Goal: Obtain resource: Download file/media

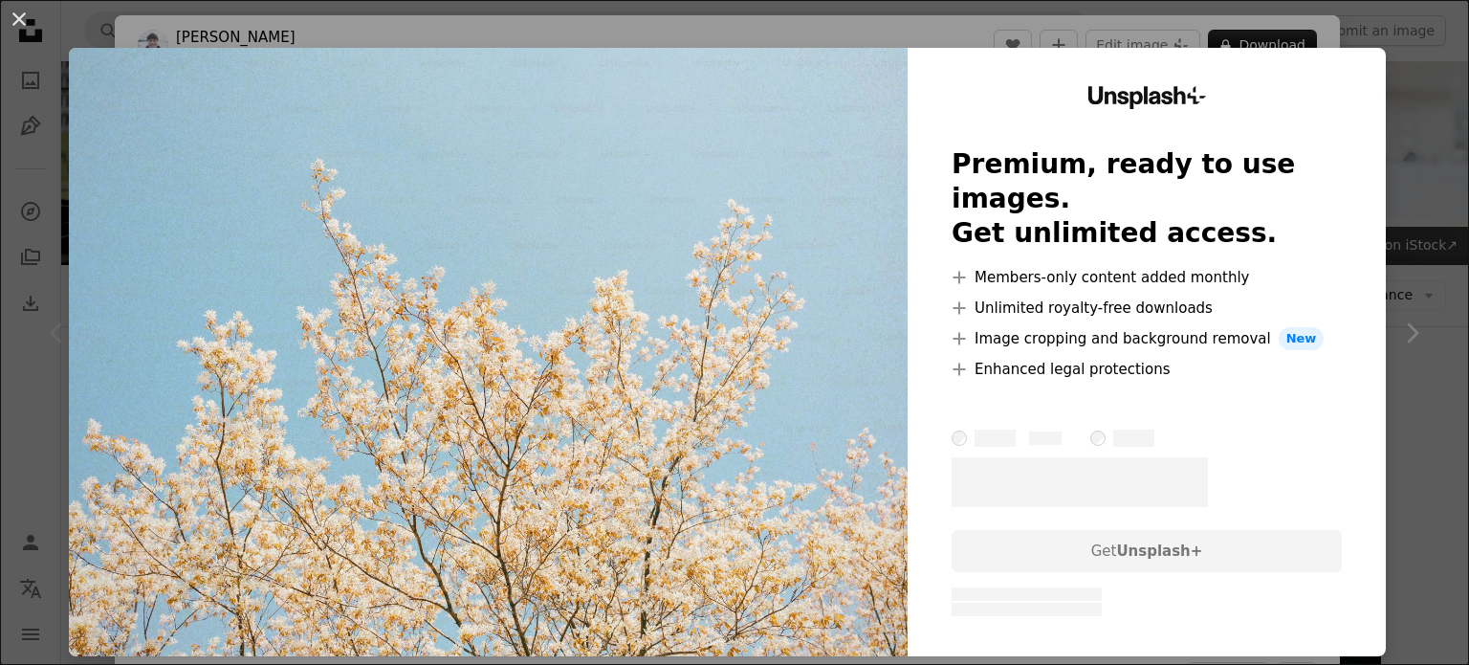
scroll to position [96, 0]
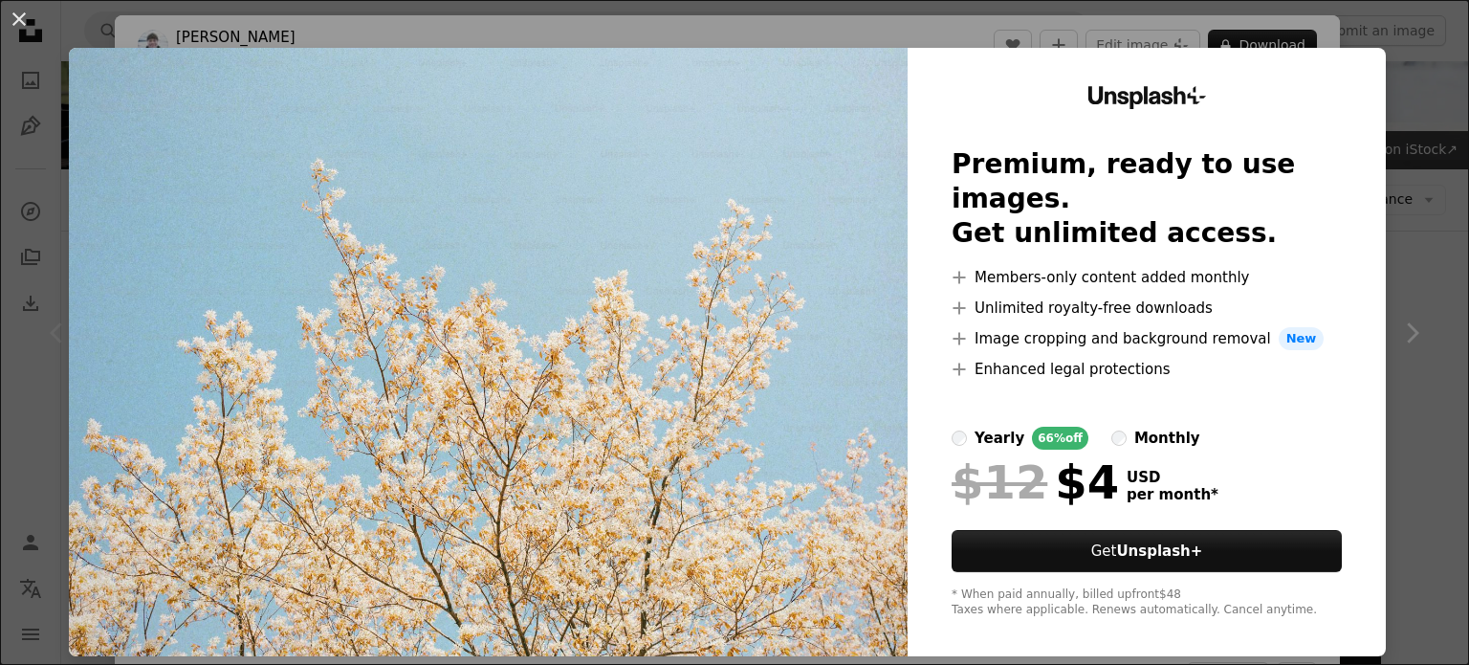
click at [1429, 152] on div "An X shape Unsplash+ Premium, ready to use images. Get unlimited access. A plus…" at bounding box center [734, 332] width 1469 height 665
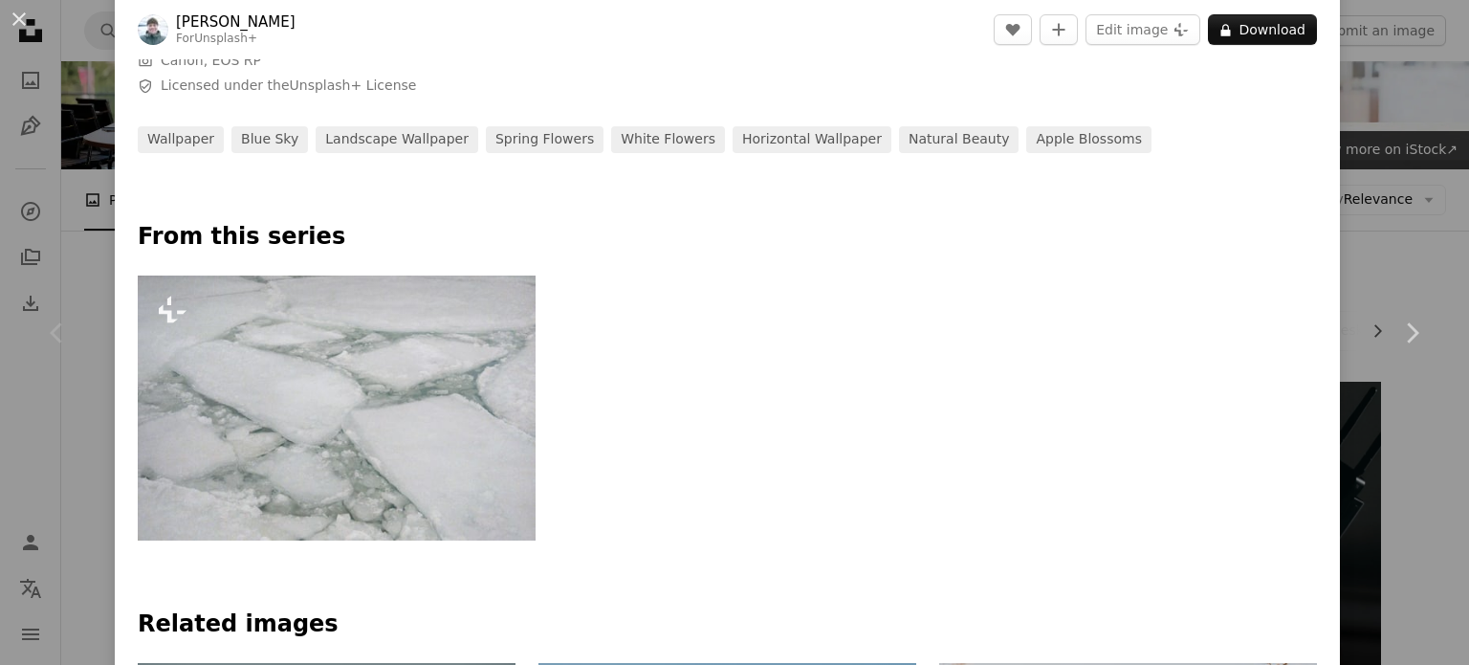
scroll to position [773, 0]
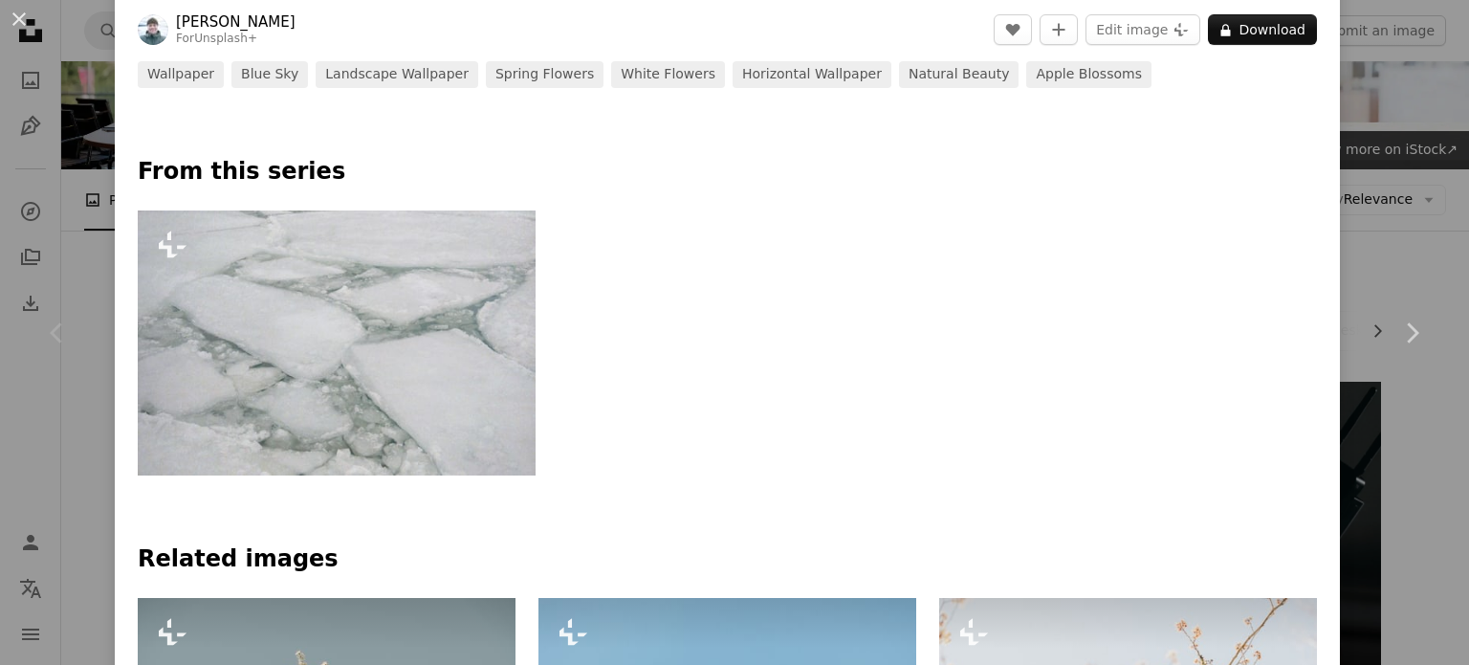
click at [1401, 179] on div "An X shape Chevron left Chevron right [PERSON_NAME] For Unsplash+ A heart A plu…" at bounding box center [734, 332] width 1469 height 665
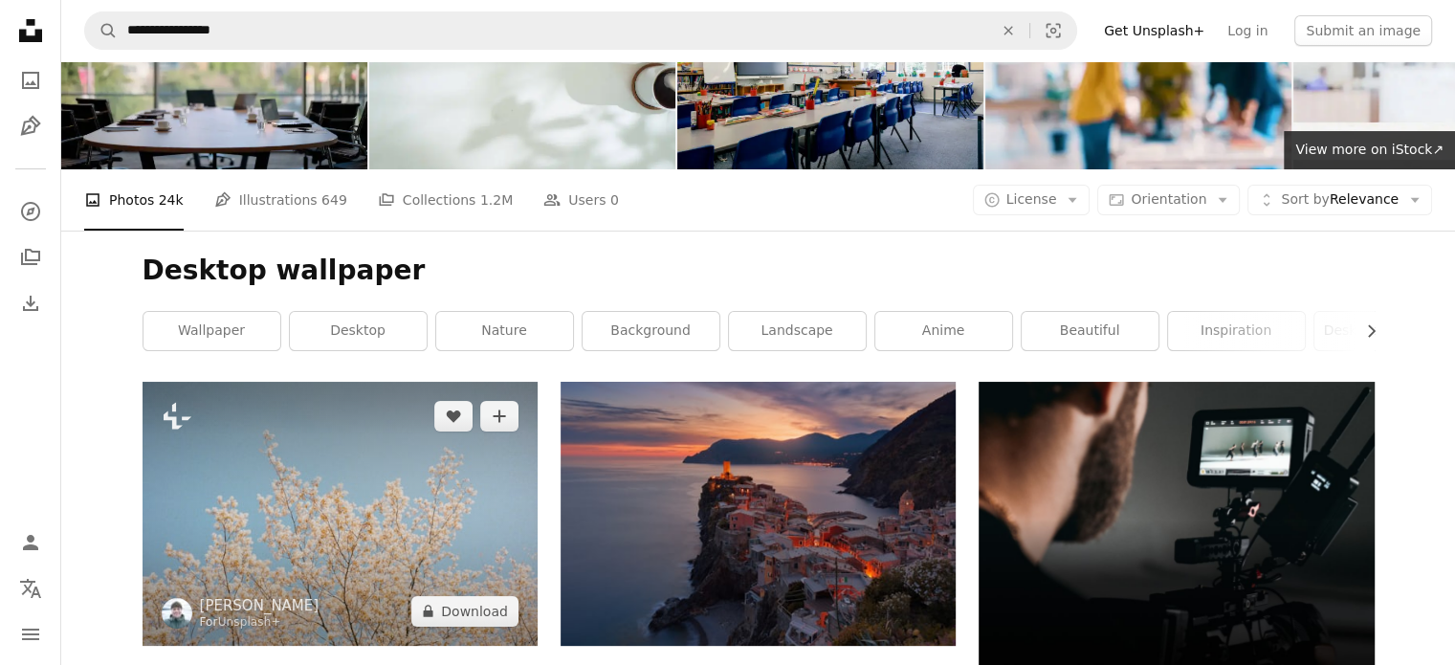
click at [299, 545] on img at bounding box center [339, 513] width 395 height 263
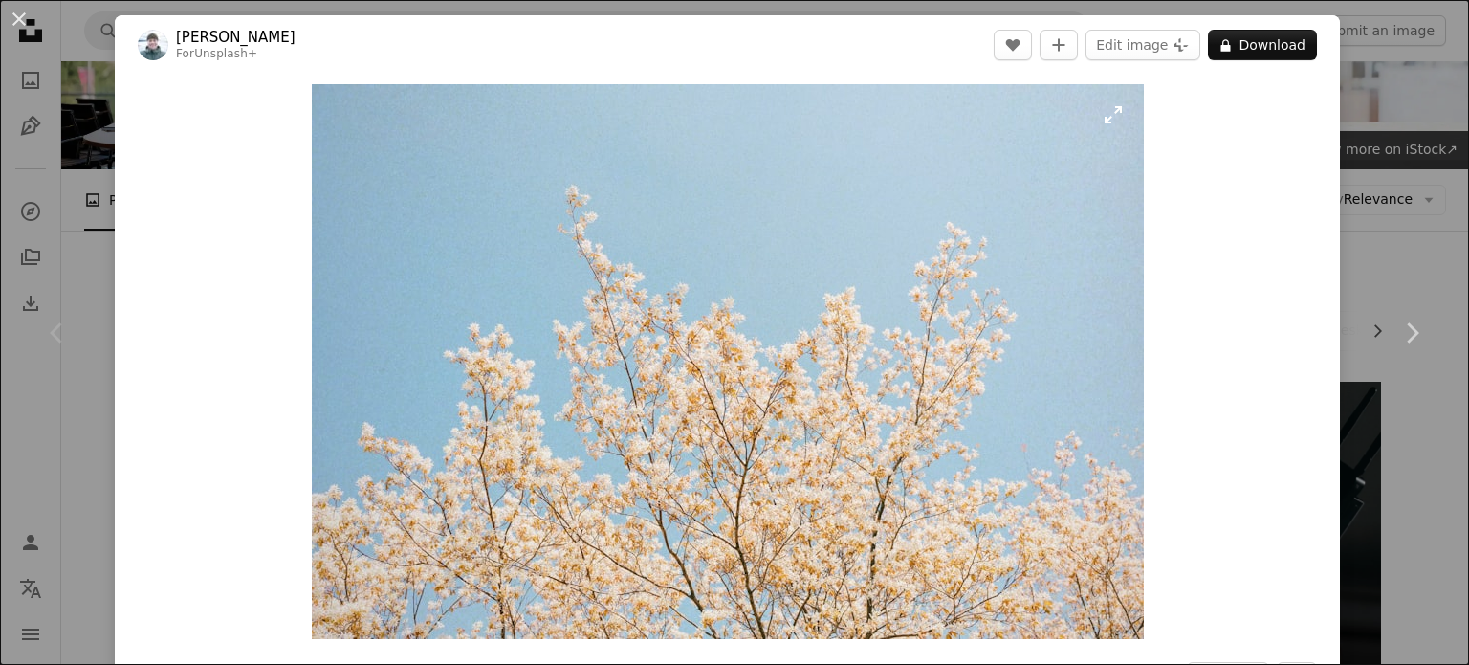
drag, startPoint x: 815, startPoint y: 308, endPoint x: 669, endPoint y: 362, distance: 154.9
click at [669, 362] on img "Zoom in on this image" at bounding box center [728, 361] width 832 height 555
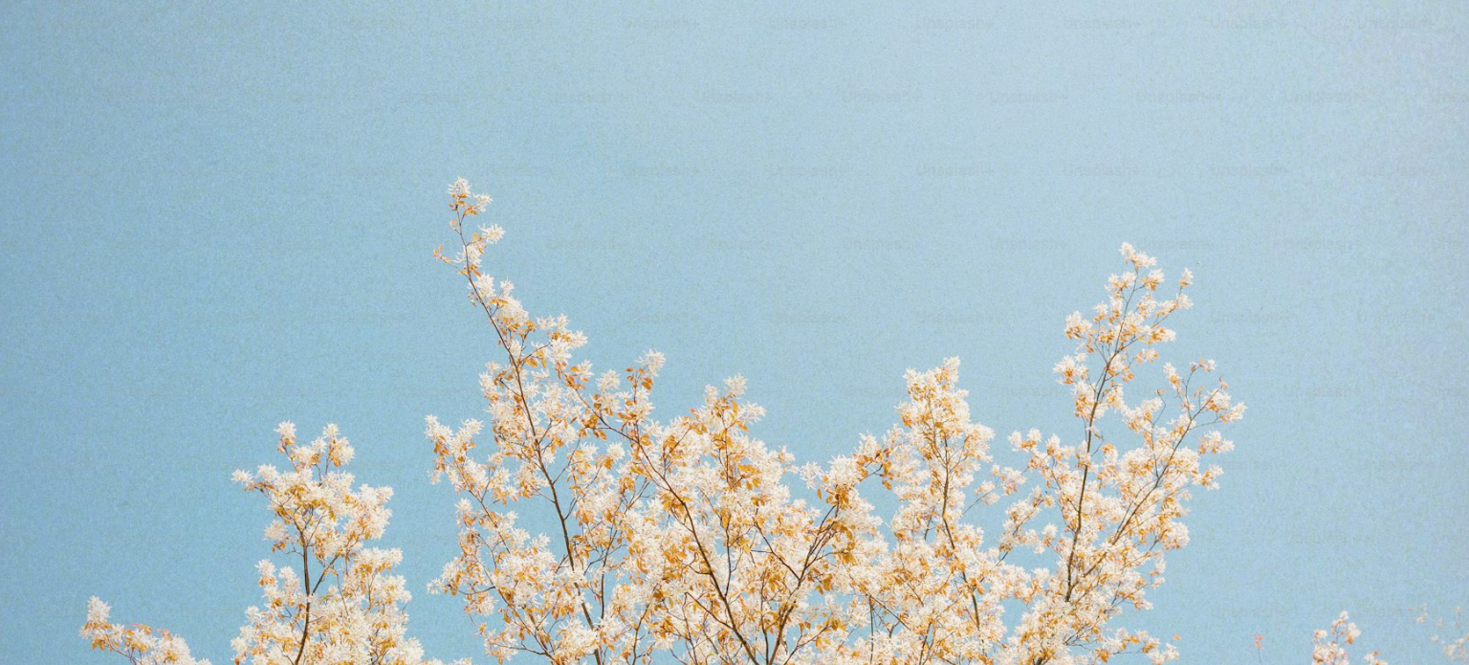
scroll to position [148, 0]
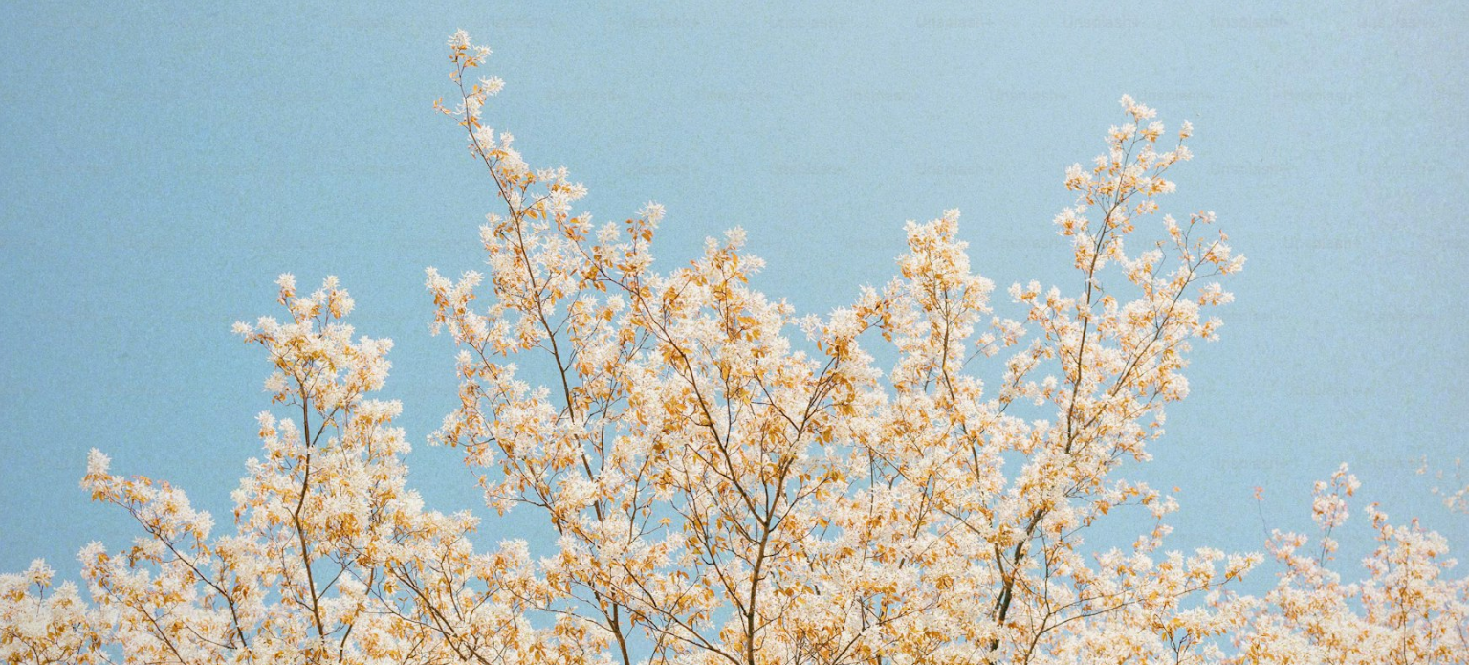
click at [669, 362] on img "Zoom out on this image" at bounding box center [734, 341] width 1471 height 980
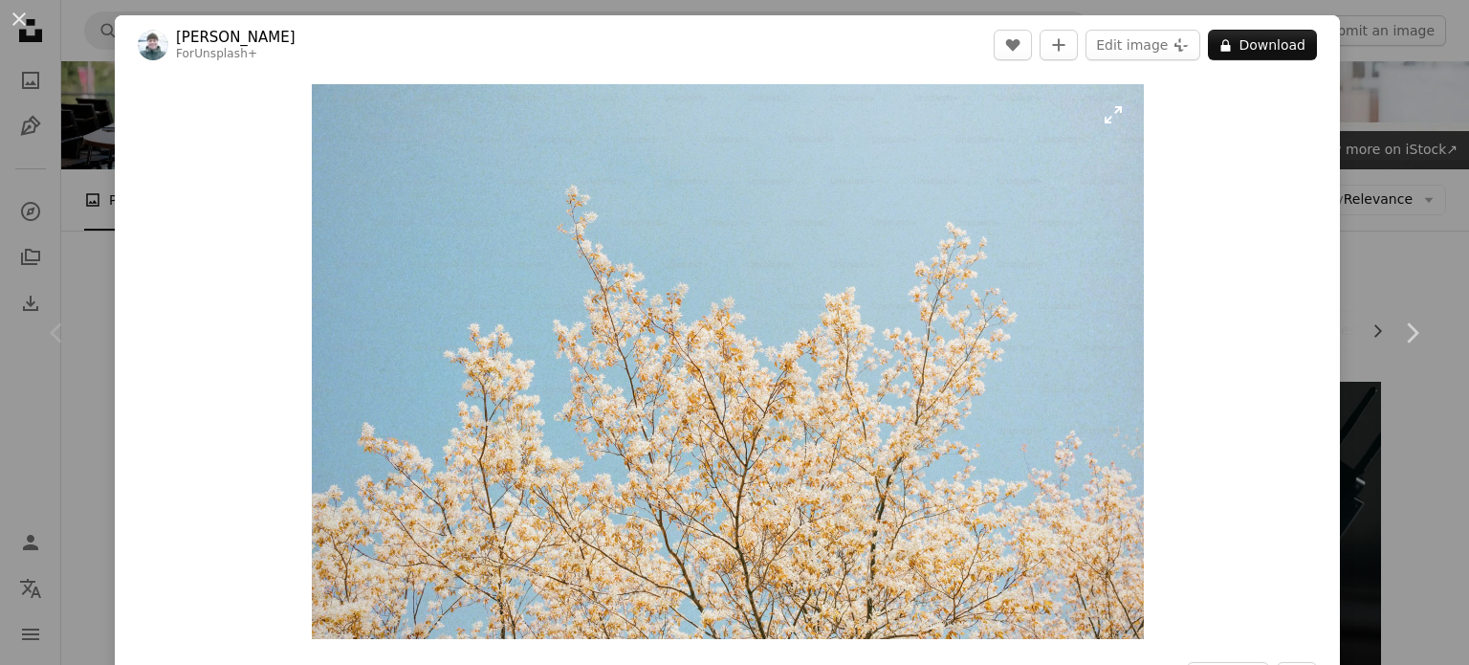
click at [669, 362] on img "Zoom in on this image" at bounding box center [728, 361] width 832 height 555
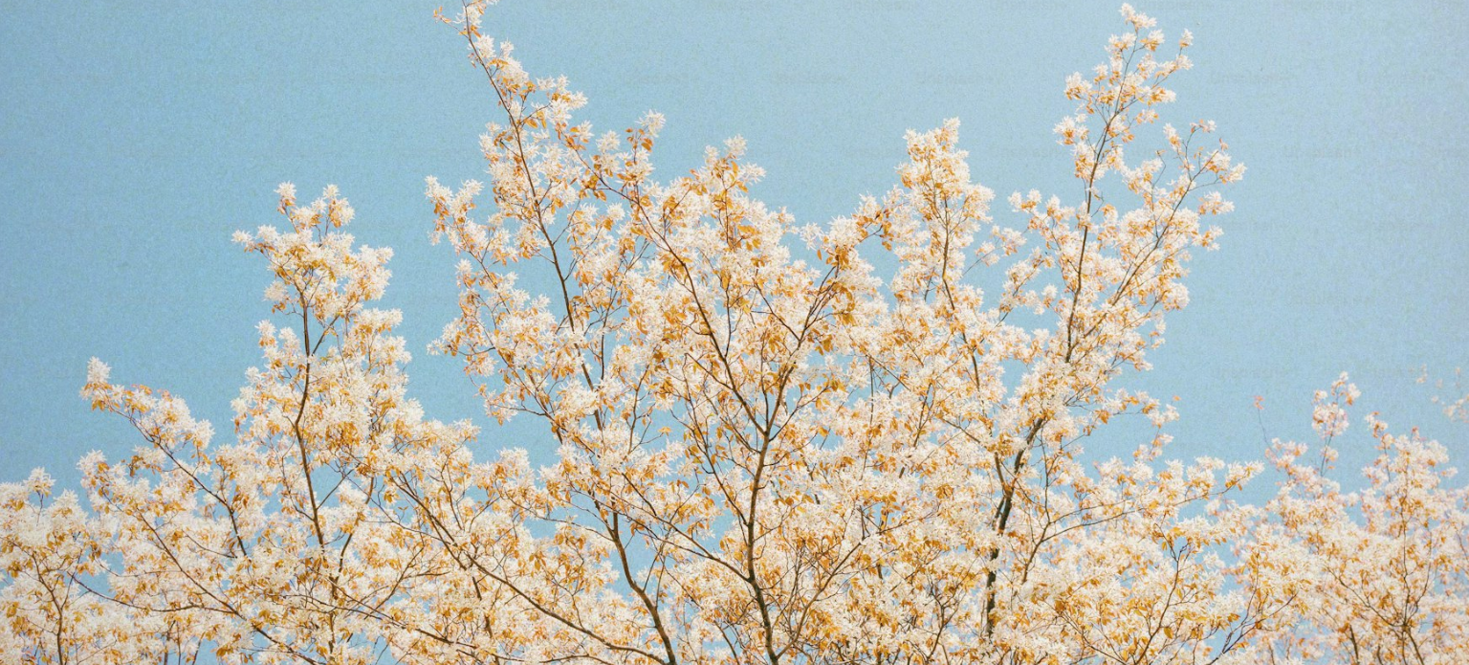
scroll to position [294, 0]
